Goal: Find specific page/section: Find specific page/section

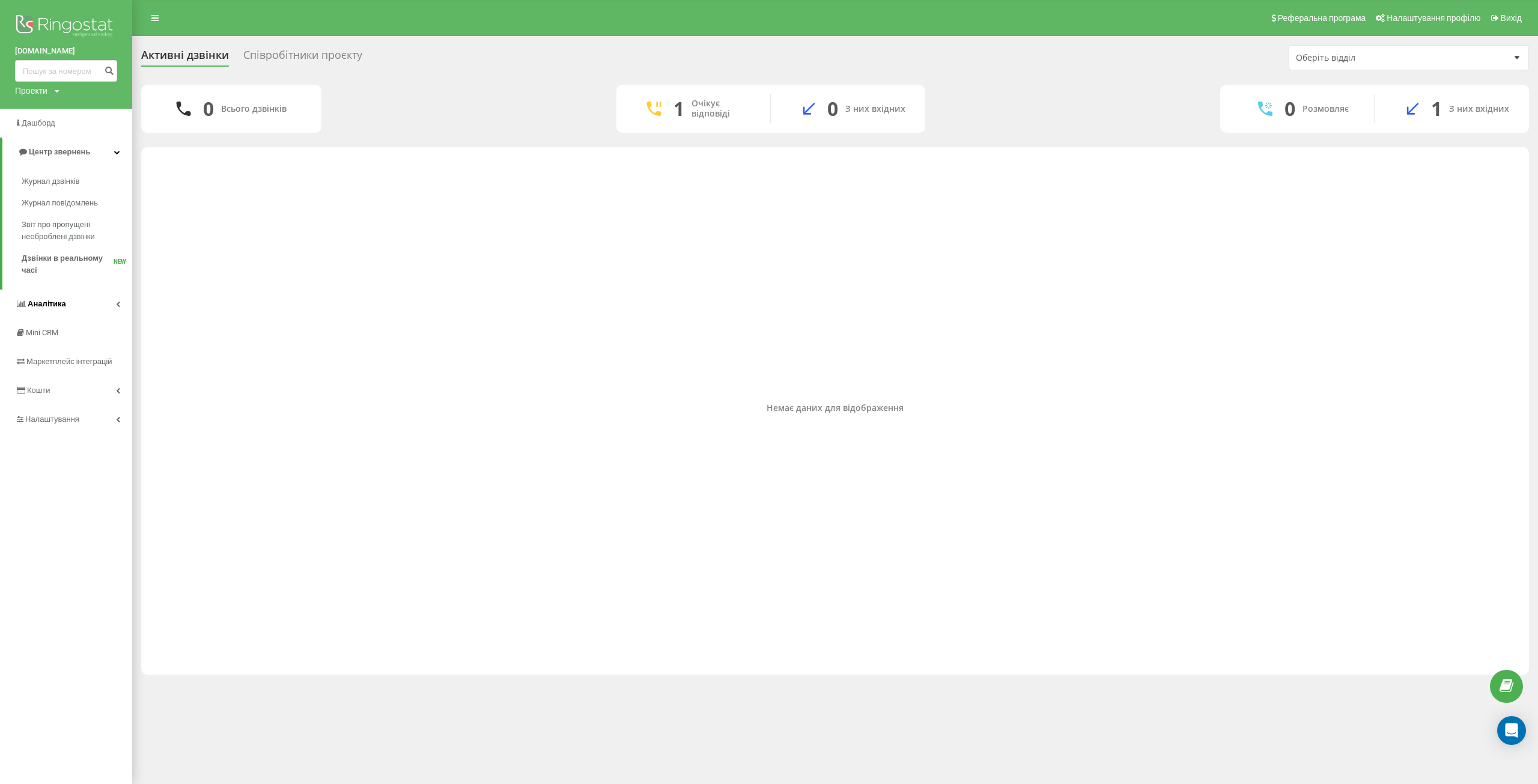
click at [59, 308] on span "Аналiтика" at bounding box center [47, 304] width 39 height 9
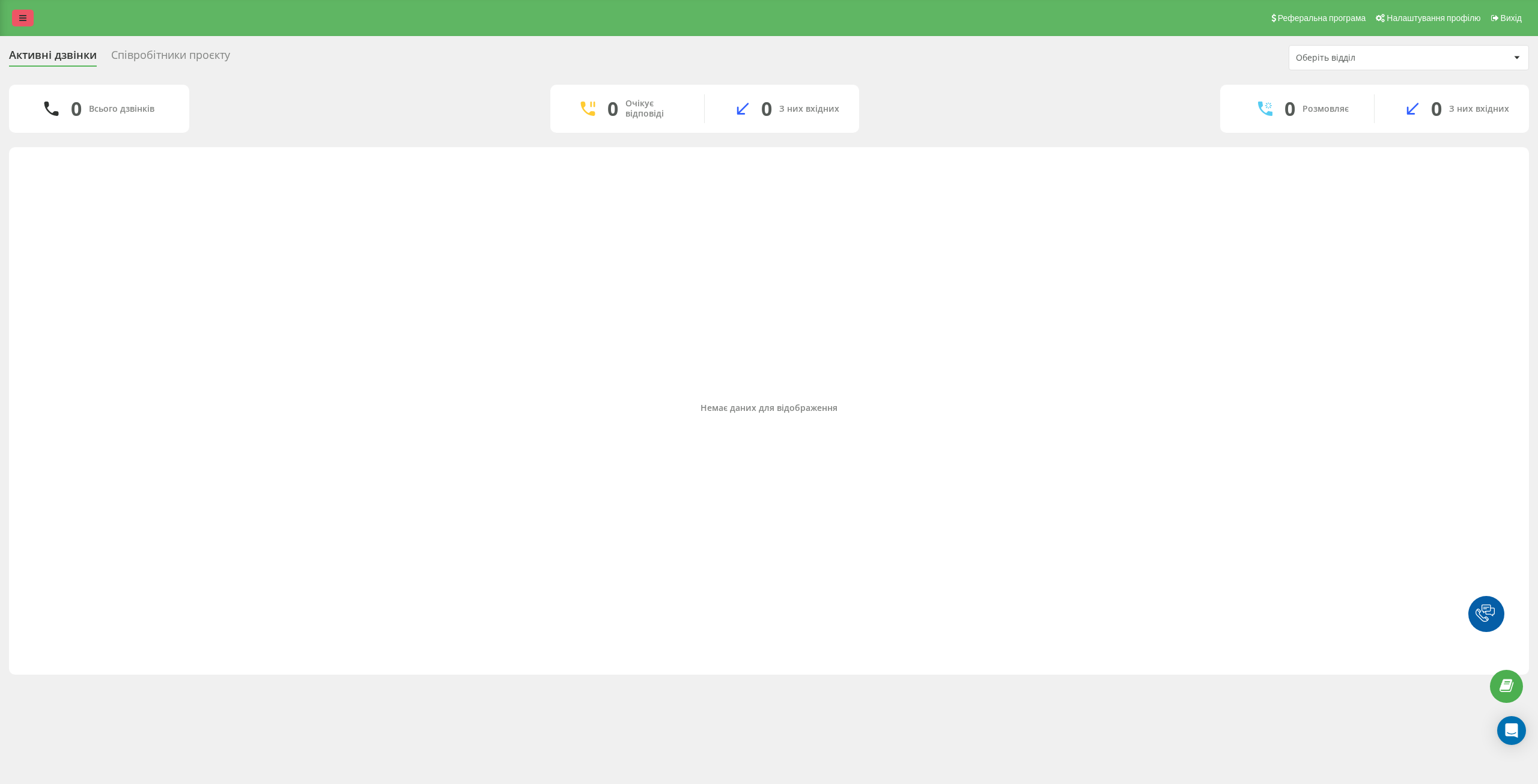
click at [27, 19] on link at bounding box center [22, 17] width 22 height 17
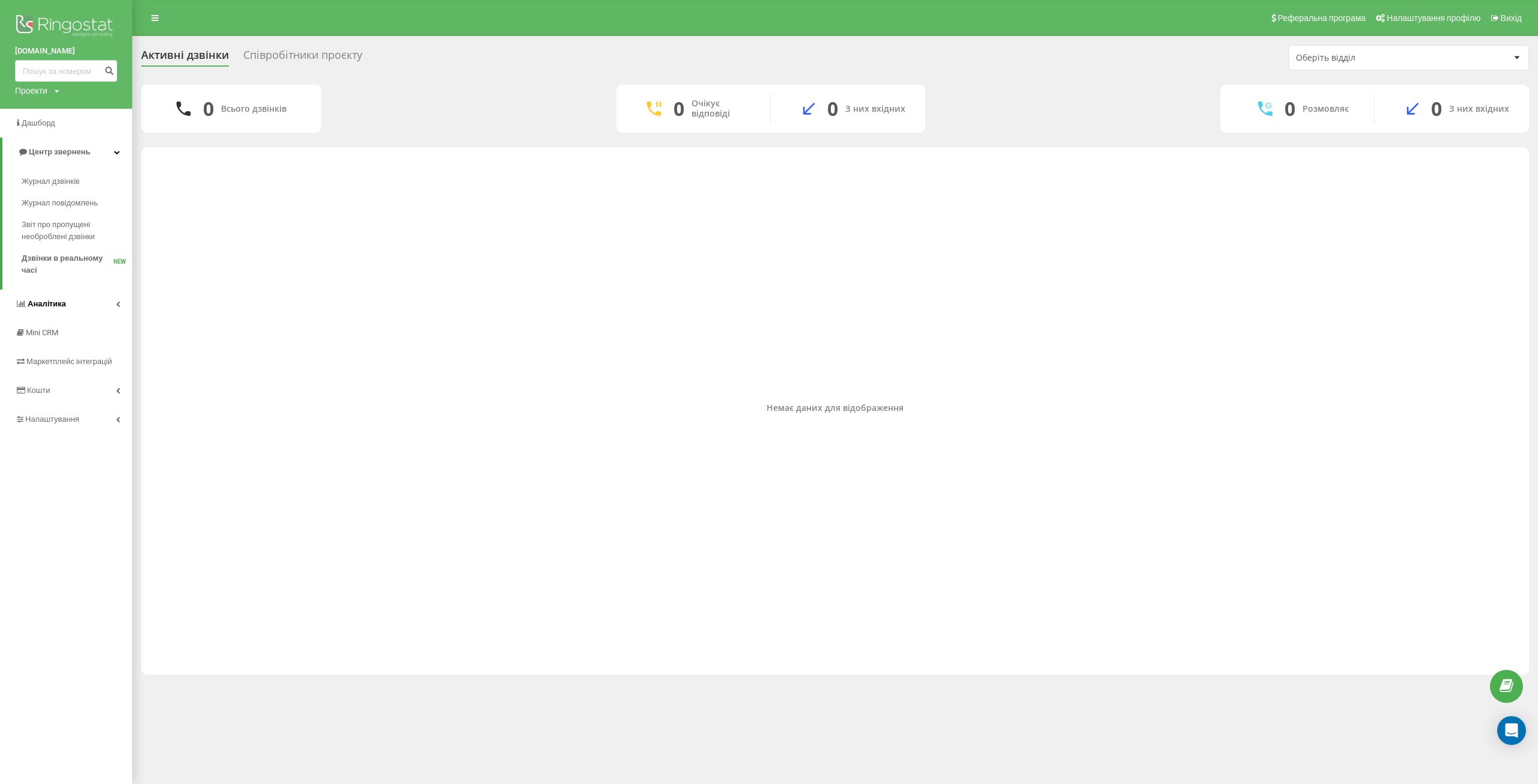
click at [53, 301] on span "Аналiтика" at bounding box center [47, 304] width 39 height 9
click at [66, 396] on span "Співробітники у реальному часі" at bounding box center [67, 403] width 91 height 24
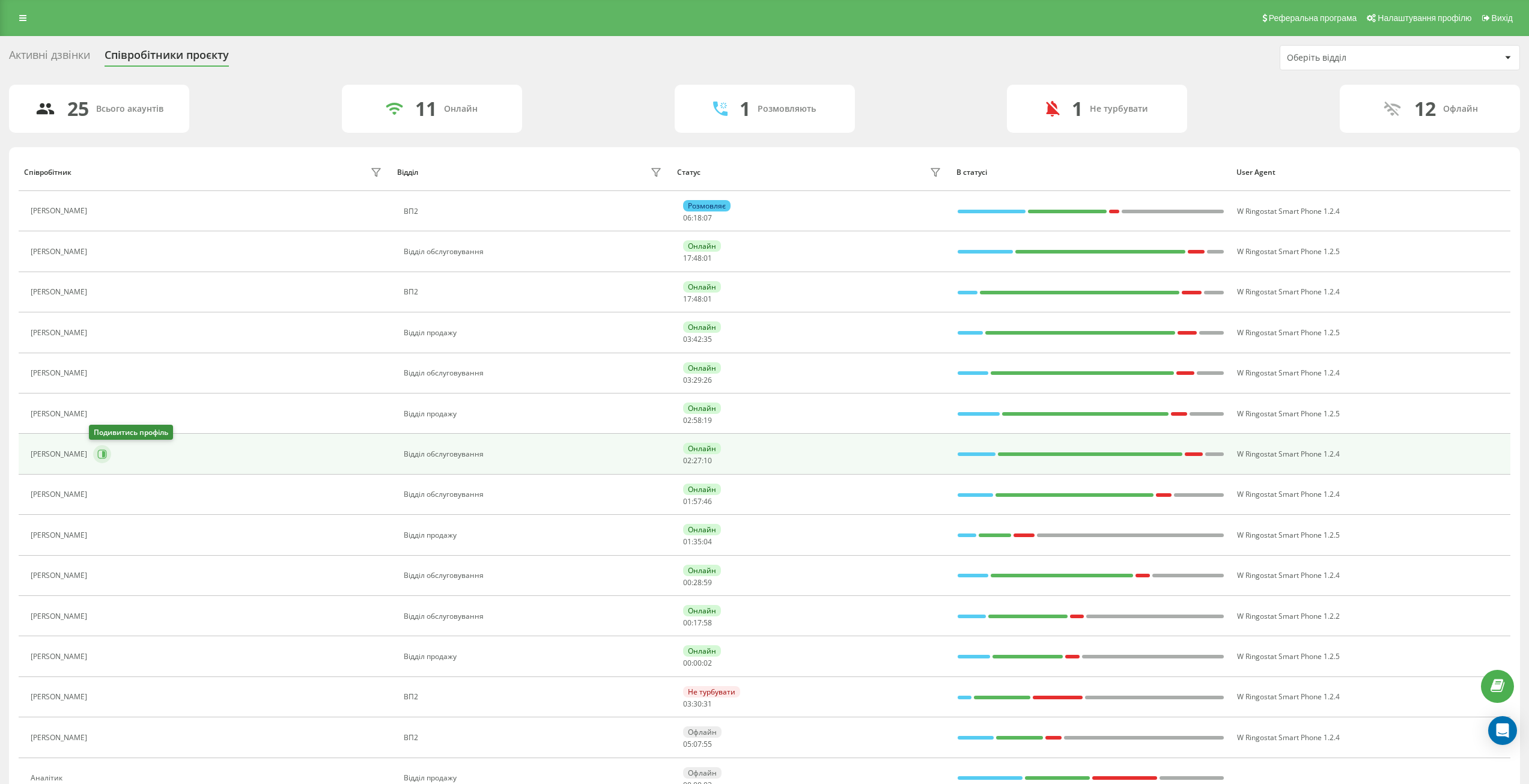
click at [102, 452] on icon at bounding box center [103, 454] width 3 height 6
